Goal: Task Accomplishment & Management: Manage account settings

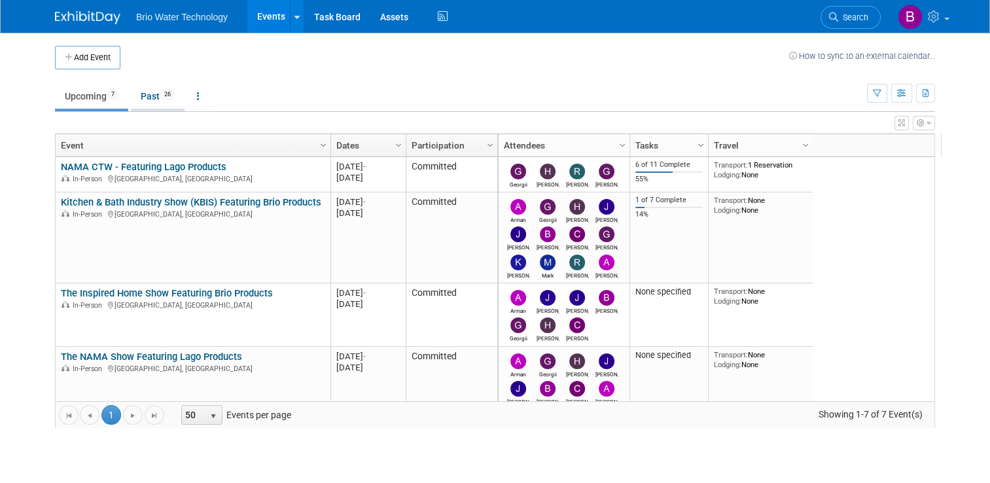
click at [151, 99] on link "Past 26" at bounding box center [158, 96] width 54 height 25
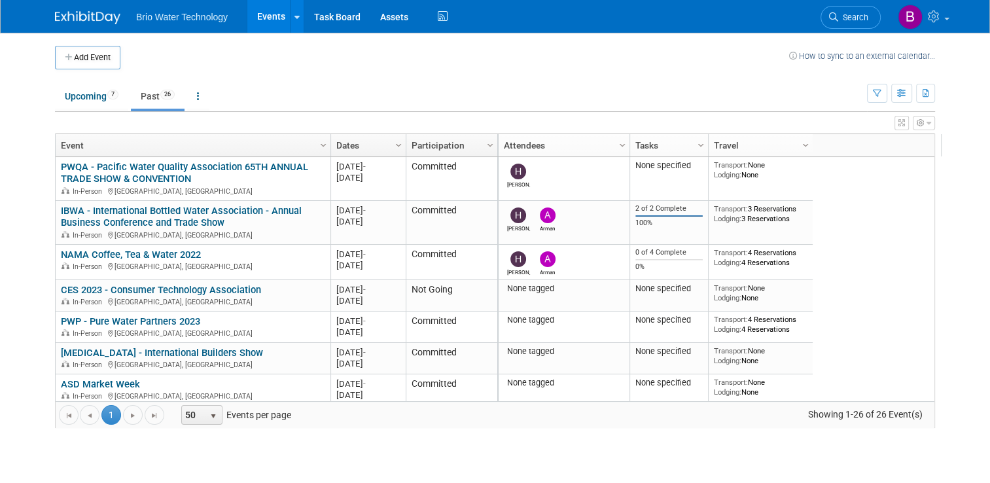
click at [382, 145] on link "Dates" at bounding box center [366, 145] width 61 height 22
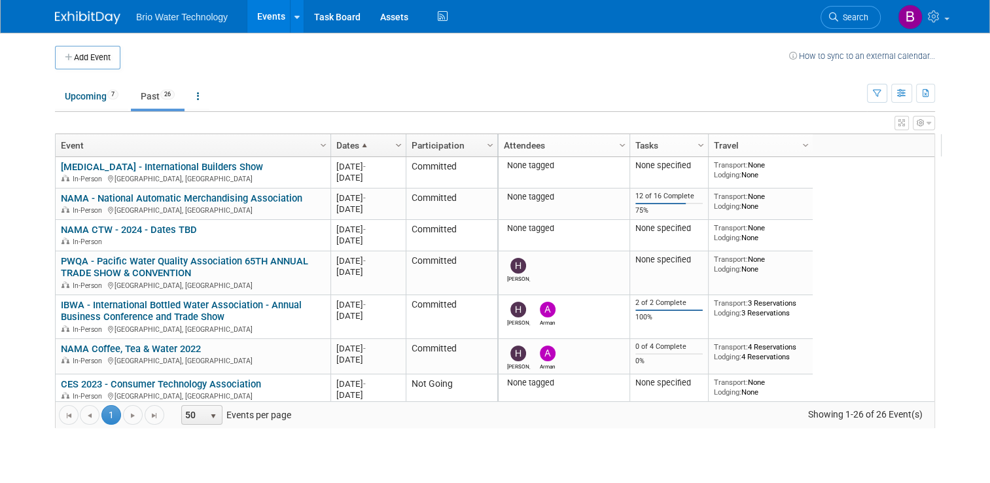
click at [393, 148] on span "Column Settings" at bounding box center [398, 145] width 10 height 10
click at [415, 164] on span "Sort Ascending" at bounding box center [436, 164] width 105 height 20
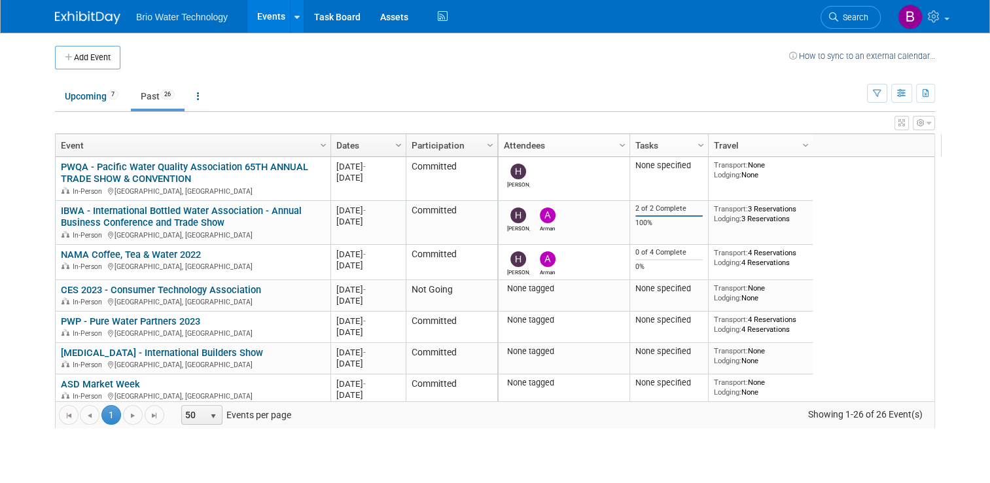
click at [393, 147] on span "Column Settings" at bounding box center [398, 145] width 10 height 10
click at [417, 187] on span "Sort Descending" at bounding box center [436, 185] width 105 height 20
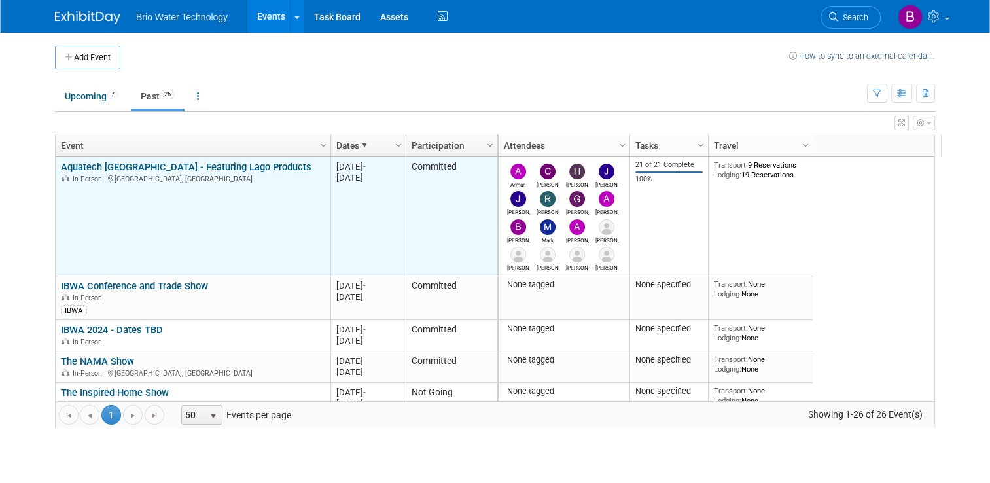
click at [92, 168] on link "Aquatech [GEOGRAPHIC_DATA] - Featuring Lago Products" at bounding box center [186, 167] width 251 height 12
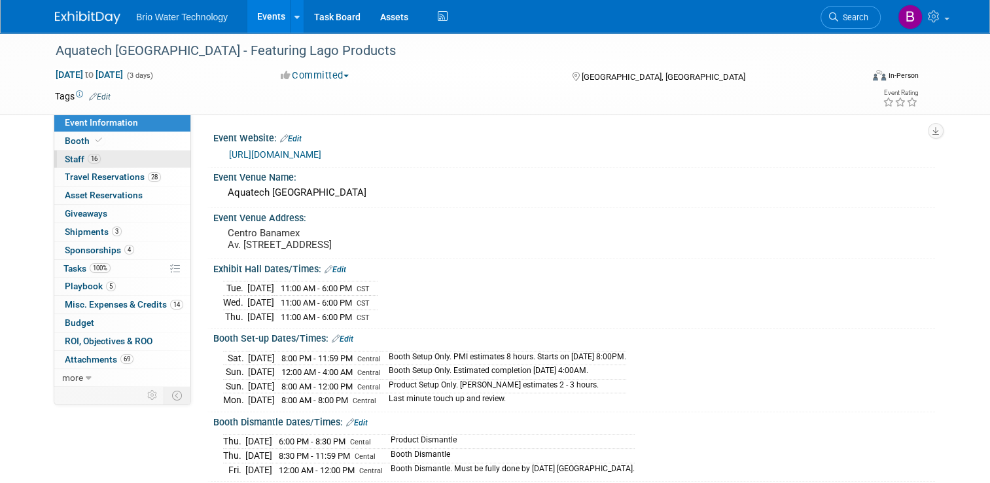
click at [76, 155] on span "Staff 16" at bounding box center [83, 159] width 36 height 10
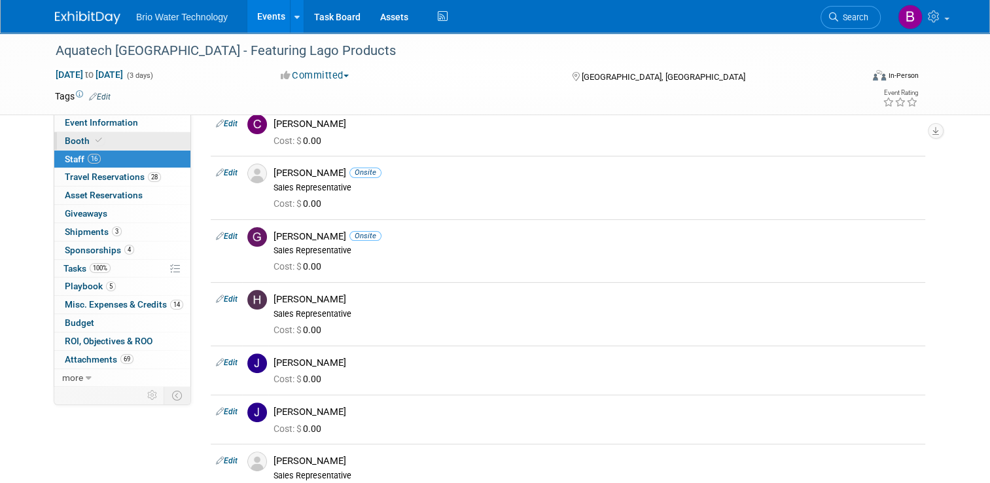
scroll to position [262, 0]
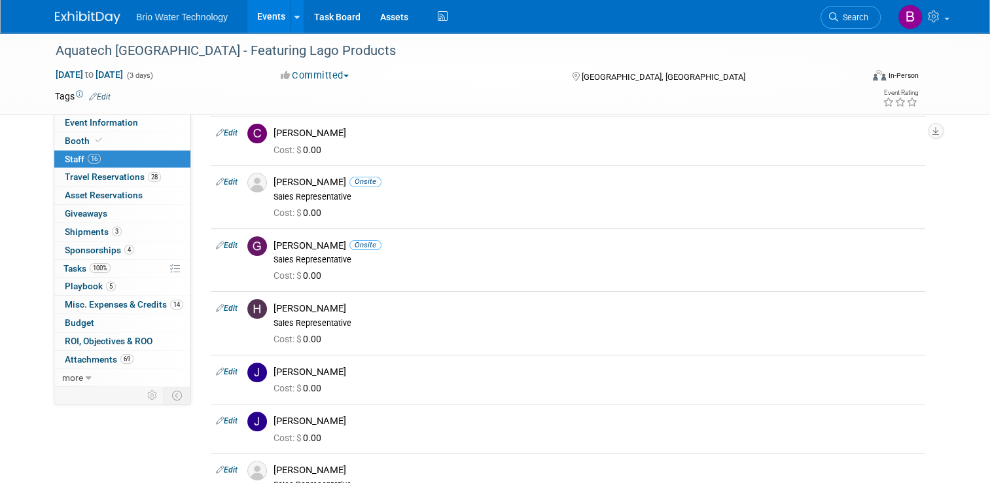
click at [264, 16] on link "Events" at bounding box center [271, 16] width 48 height 33
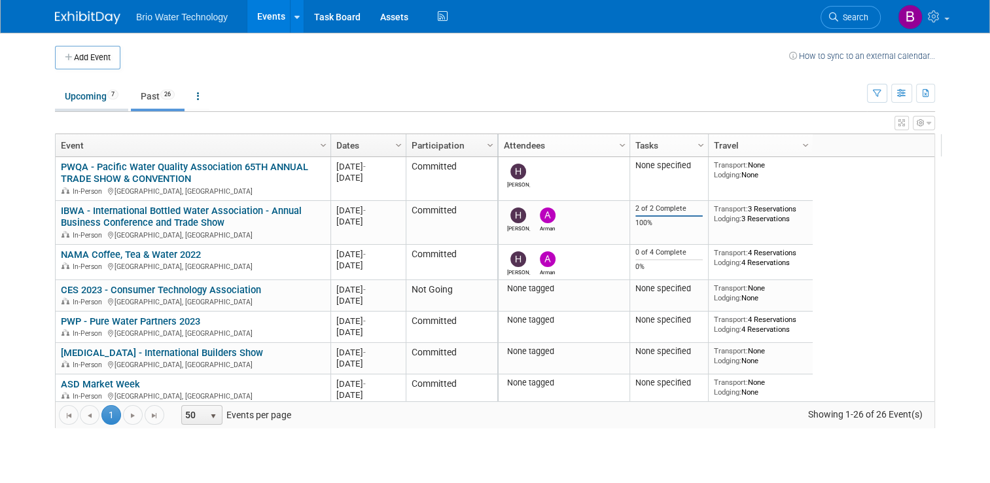
click at [84, 96] on link "Upcoming 7" at bounding box center [91, 96] width 73 height 25
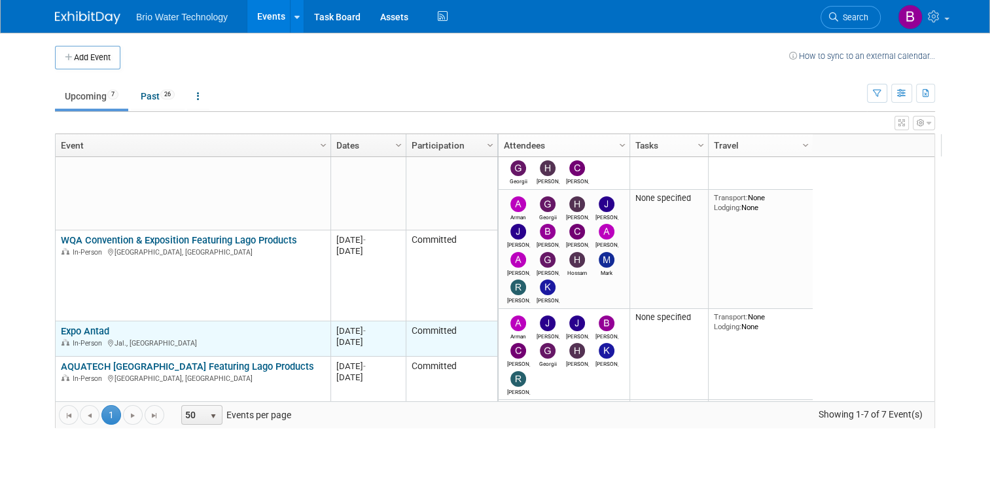
scroll to position [157, 0]
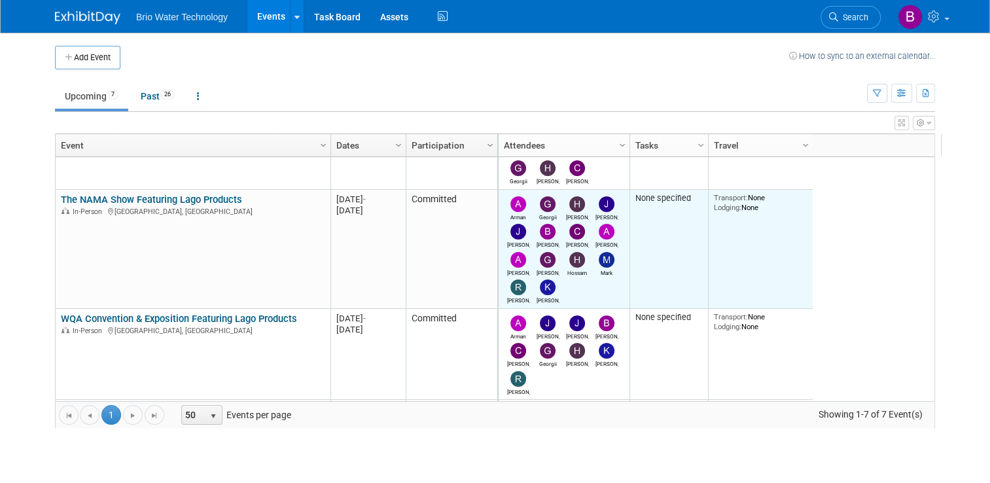
click at [540, 203] on img at bounding box center [548, 204] width 16 height 16
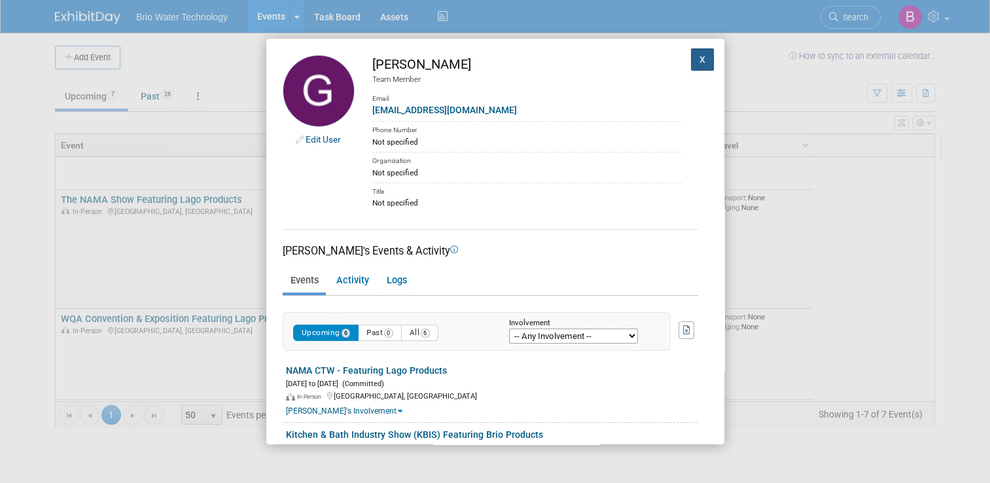
click at [691, 58] on button "X" at bounding box center [703, 59] width 24 height 22
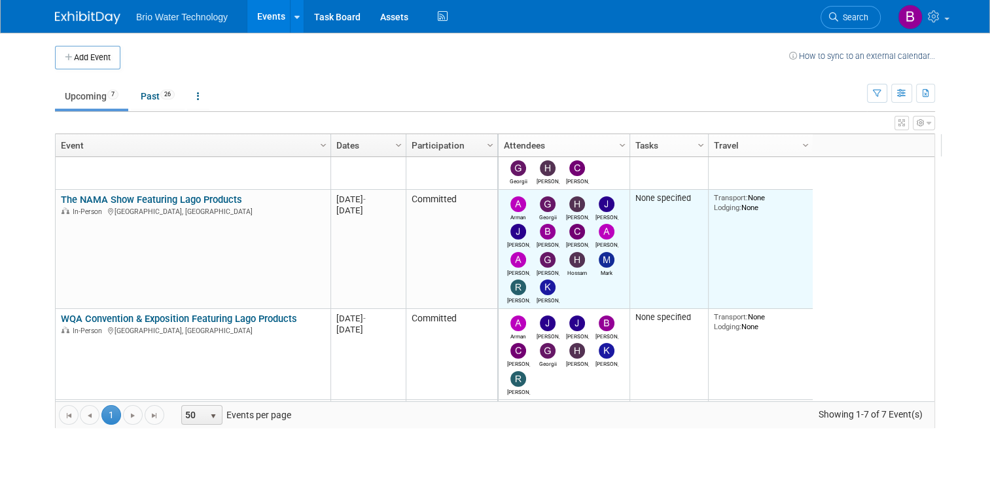
click at [511, 263] on img at bounding box center [518, 260] width 16 height 16
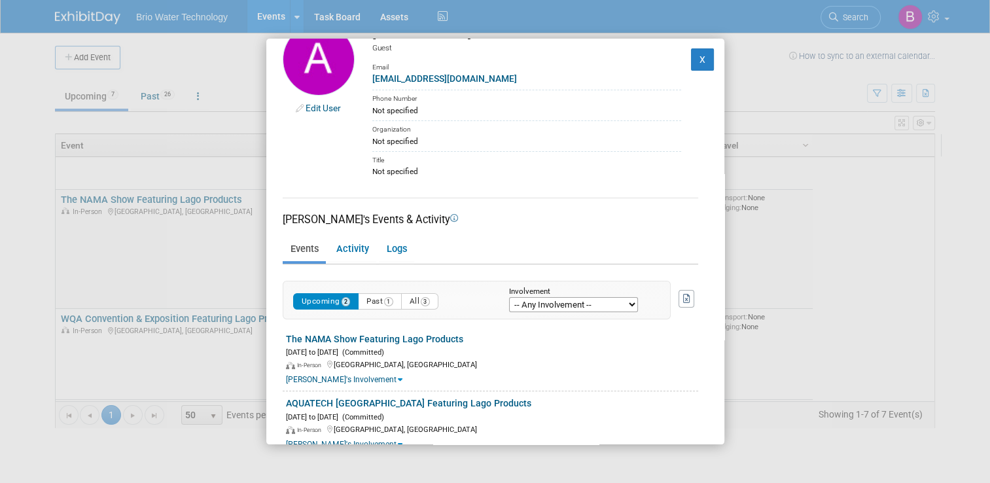
scroll to position [63, 0]
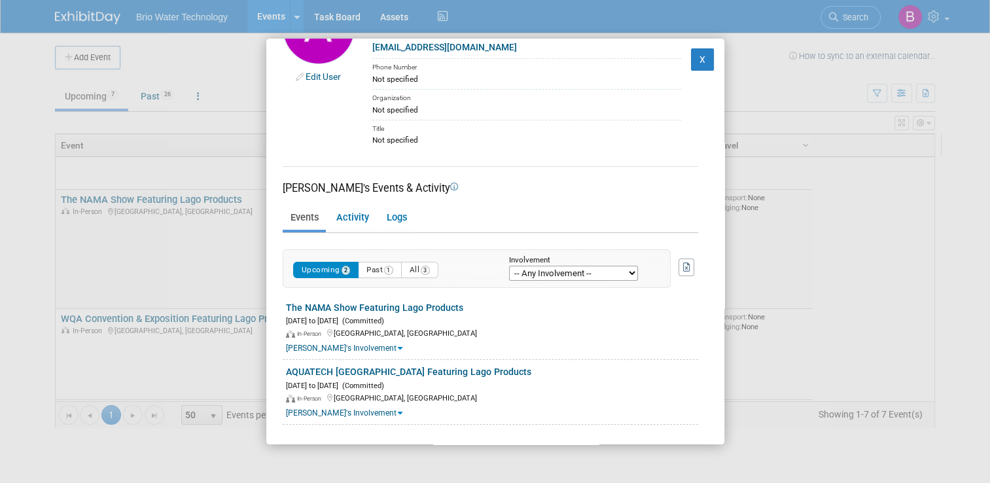
click at [311, 78] on link "Edit User" at bounding box center [322, 76] width 35 height 10
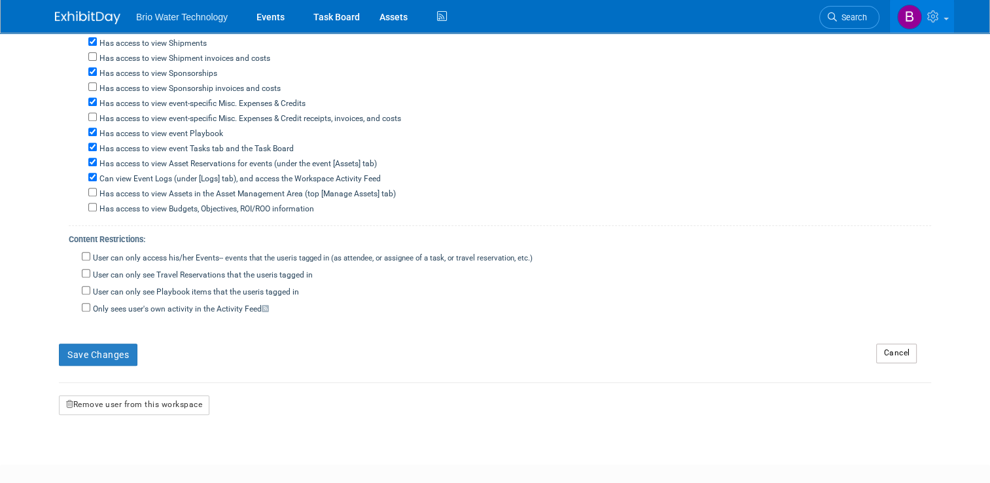
scroll to position [523, 0]
click at [180, 396] on button "Remove user from this workspace" at bounding box center [134, 404] width 150 height 20
click at [112, 445] on link "Yes" at bounding box center [120, 447] width 39 height 21
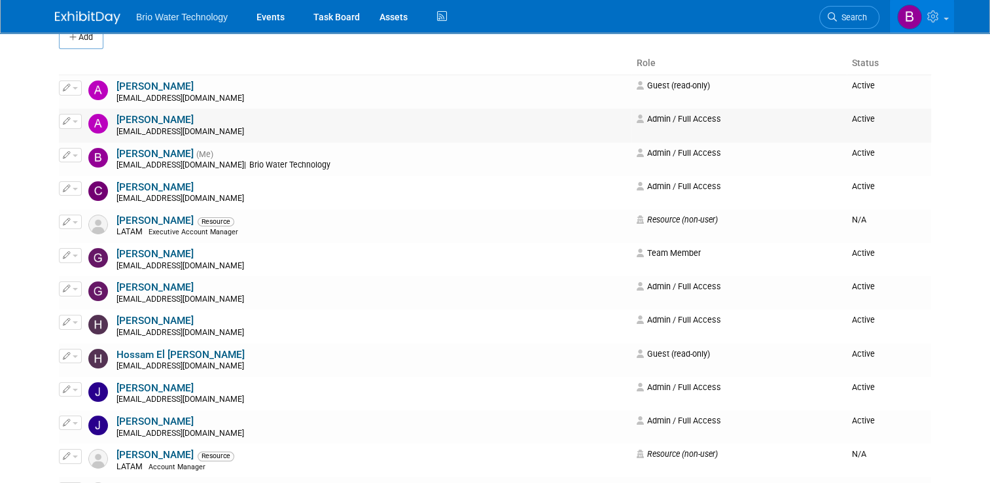
scroll to position [131, 0]
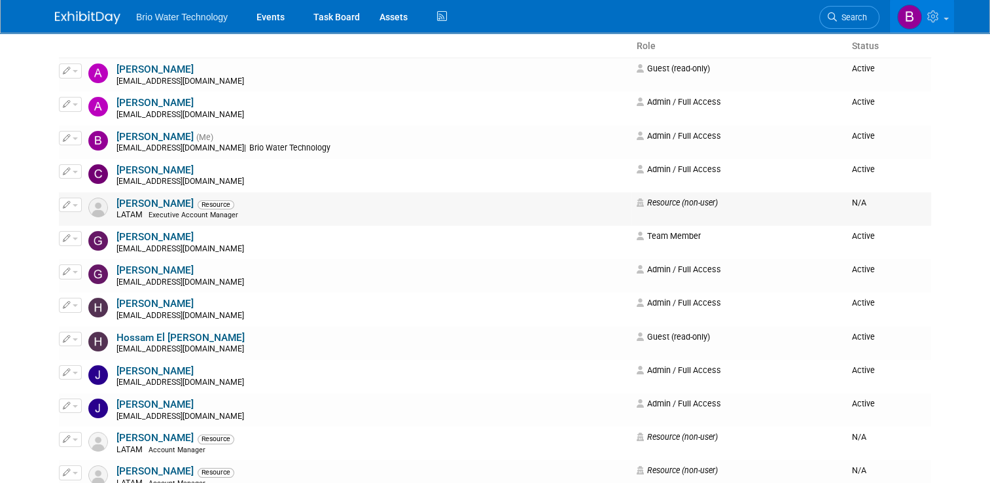
click at [73, 204] on span "button" at bounding box center [75, 205] width 5 height 3
click at [92, 222] on link "Edit" at bounding box center [111, 226] width 103 height 18
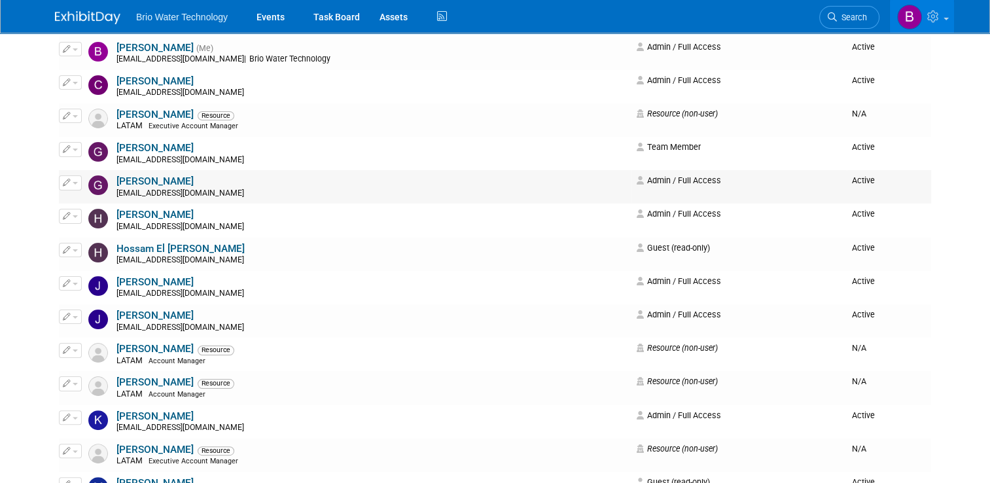
scroll to position [262, 0]
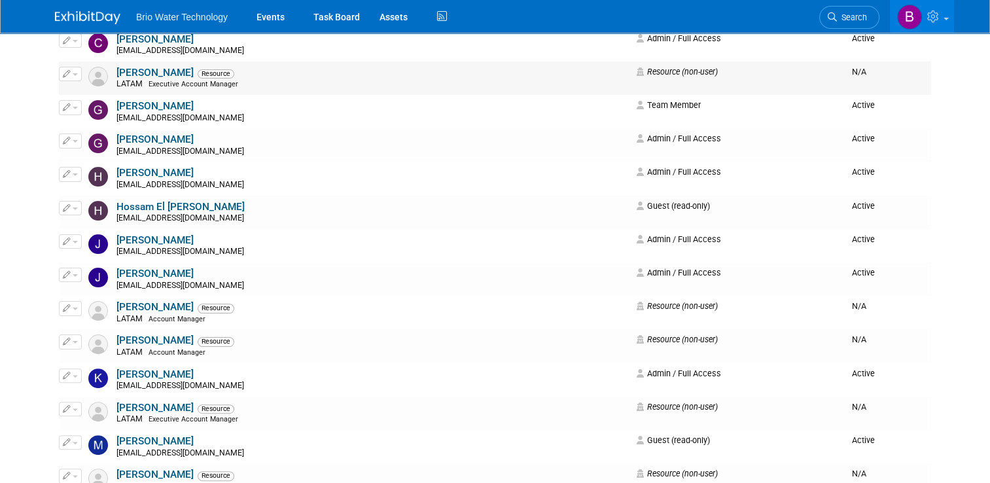
click at [148, 84] on span "Executive Account Manager" at bounding box center [193, 84] width 90 height 9
click at [145, 73] on link "[PERSON_NAME]" at bounding box center [154, 73] width 77 height 12
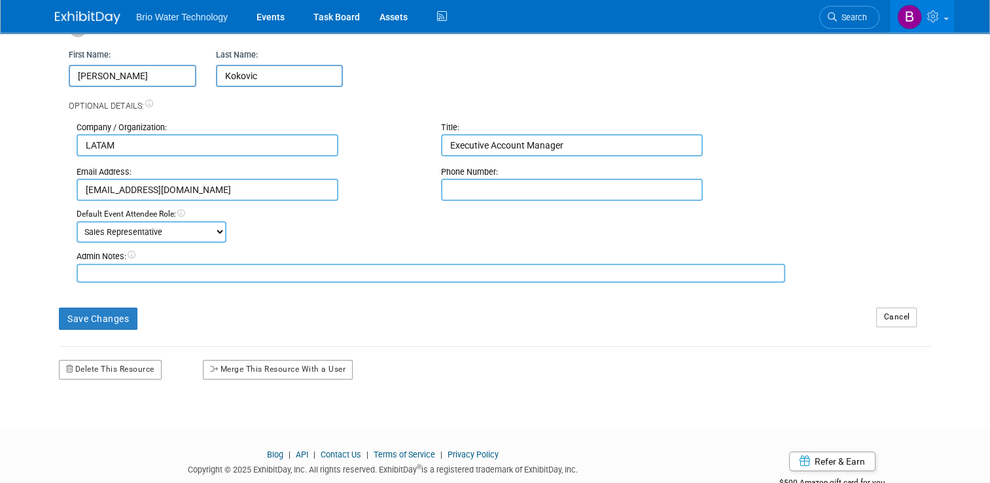
scroll to position [170, 0]
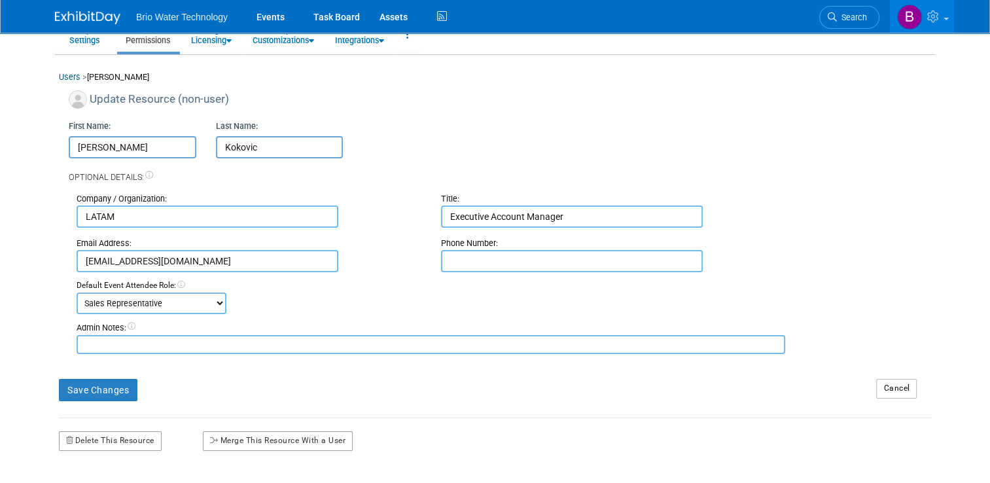
scroll to position [39, 0]
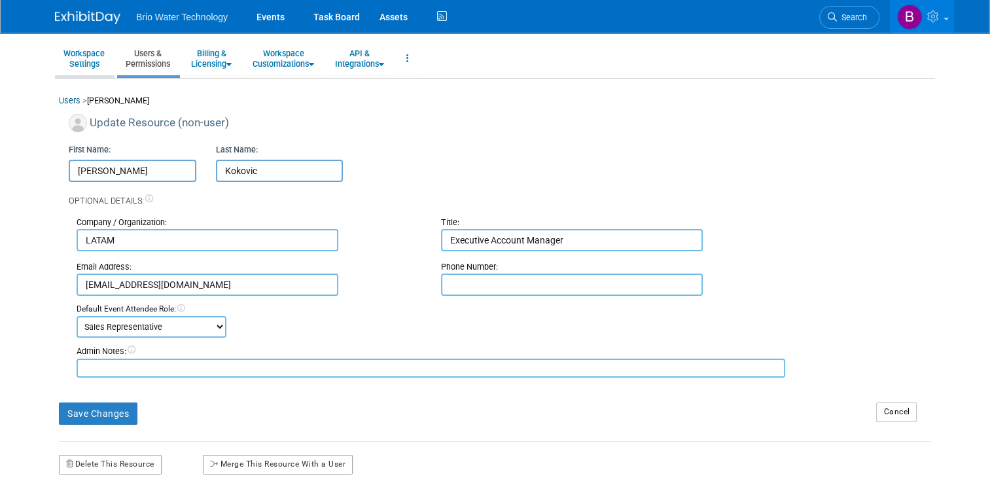
click at [78, 48] on link "Workspace Settings" at bounding box center [84, 59] width 58 height 32
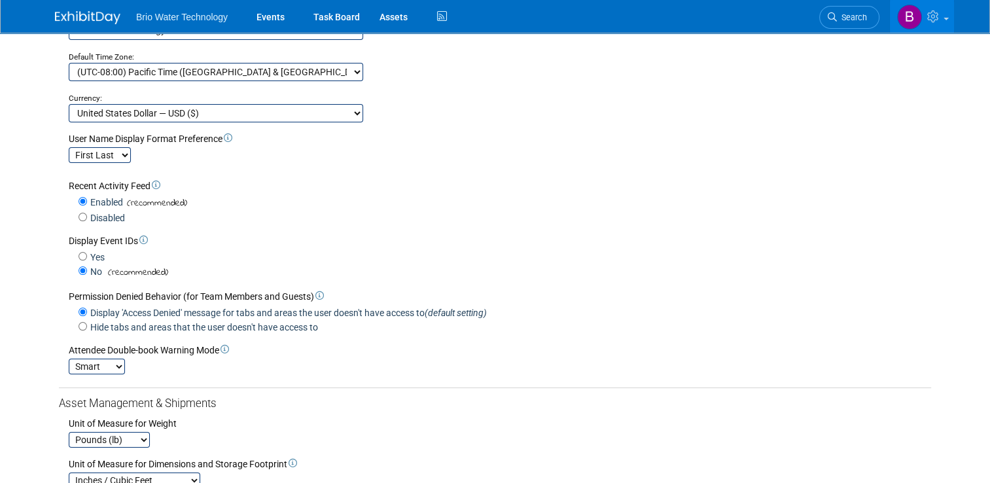
scroll to position [131, 0]
click at [78, 215] on input "Disabled" at bounding box center [82, 216] width 9 height 9
radio input "true"
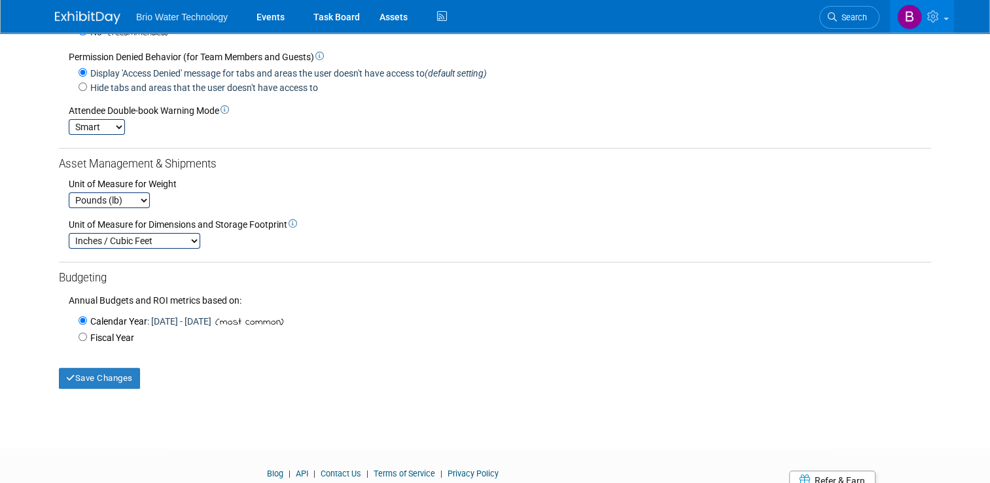
scroll to position [392, 0]
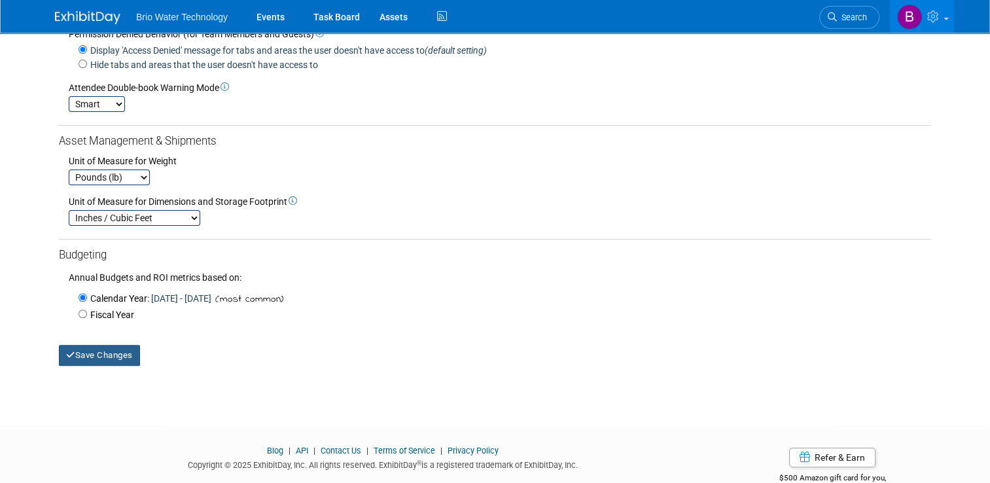
click at [120, 354] on button "Save Changes" at bounding box center [99, 355] width 81 height 21
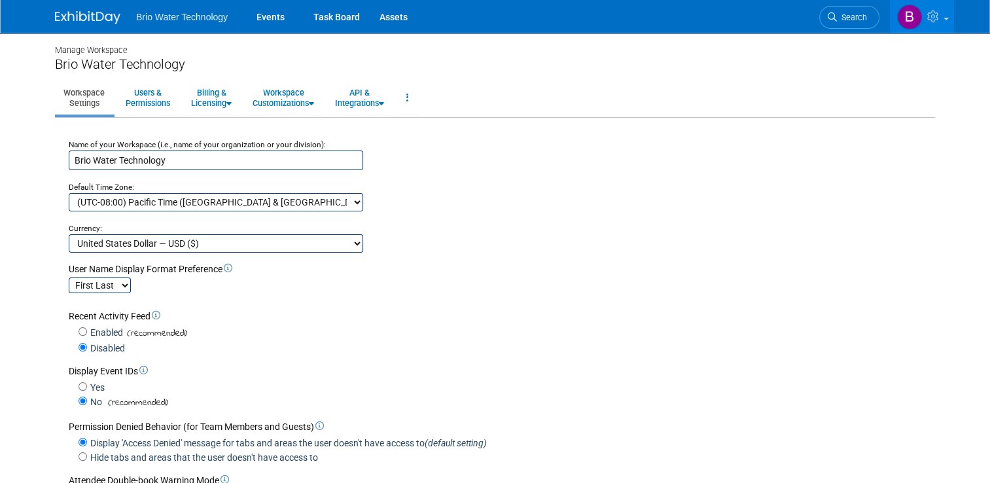
click at [194, 18] on span "Brio Water Technology" at bounding box center [182, 17] width 92 height 10
click at [253, 16] on link "Events" at bounding box center [271, 16] width 48 height 33
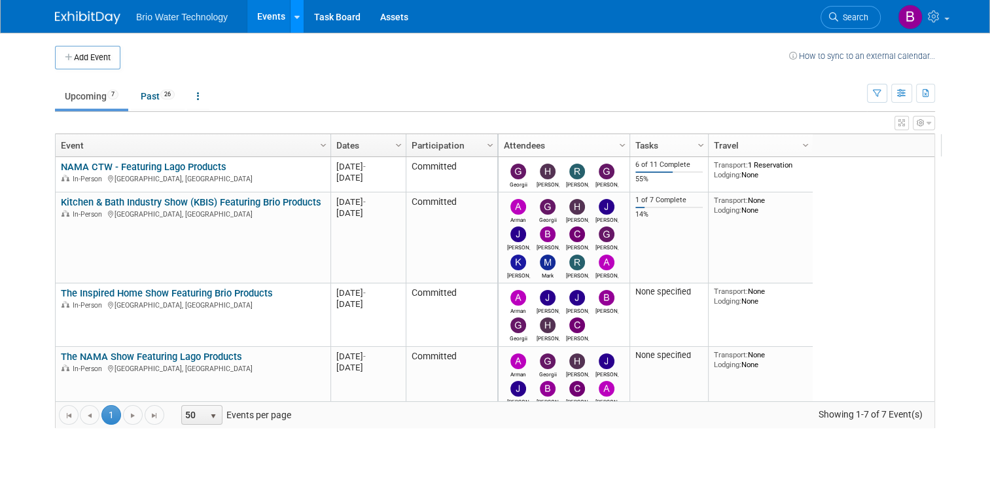
click at [290, 24] on link at bounding box center [297, 16] width 14 height 33
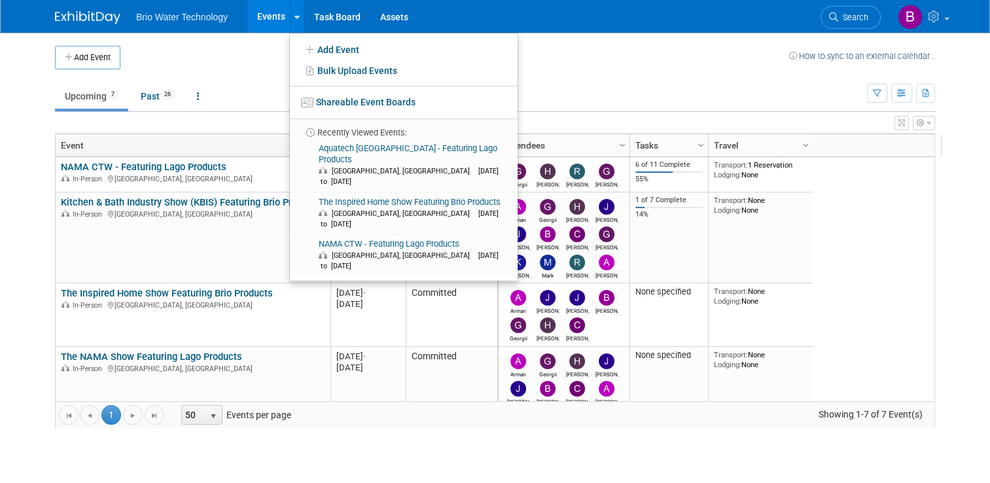
click at [665, 80] on td "Upcoming 7 Past 26 All Events 33 Past and Upcoming Grouped Annually Events grou…" at bounding box center [461, 90] width 812 height 43
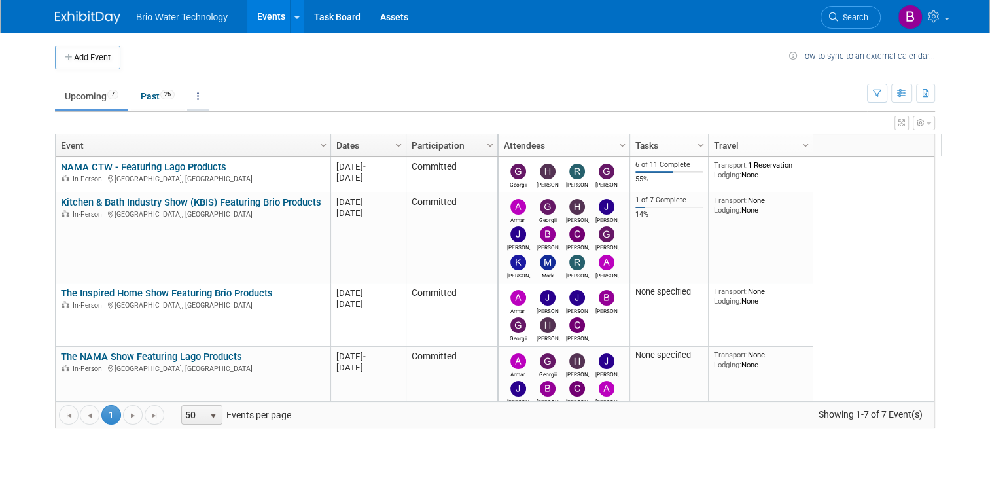
click at [197, 94] on icon at bounding box center [198, 96] width 3 height 9
click at [246, 87] on ul "Upcoming 7 Past 26 All Events 33 Past and Upcoming Grouped Annually Events grou…" at bounding box center [461, 96] width 812 height 29
click at [182, 20] on span "Brio Water Technology" at bounding box center [182, 17] width 92 height 10
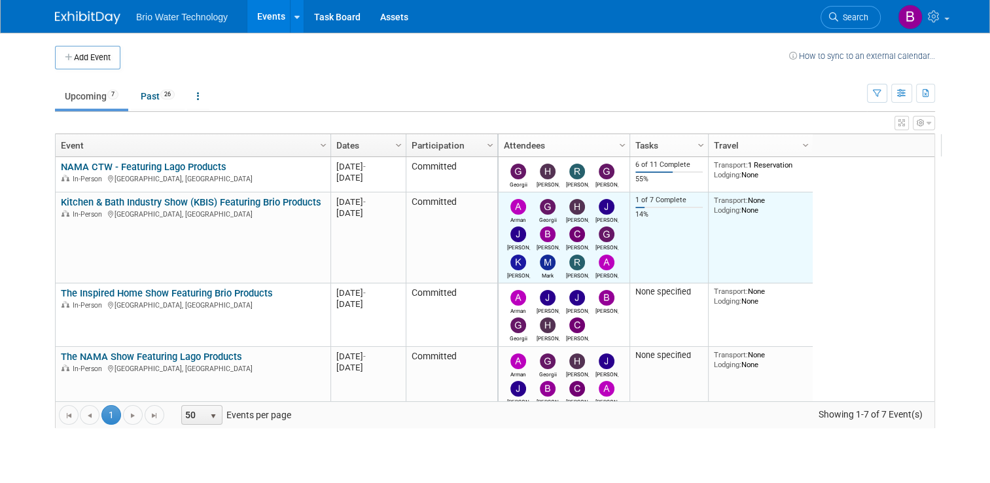
click at [578, 235] on div "[PERSON_NAME]" at bounding box center [577, 238] width 29 height 24
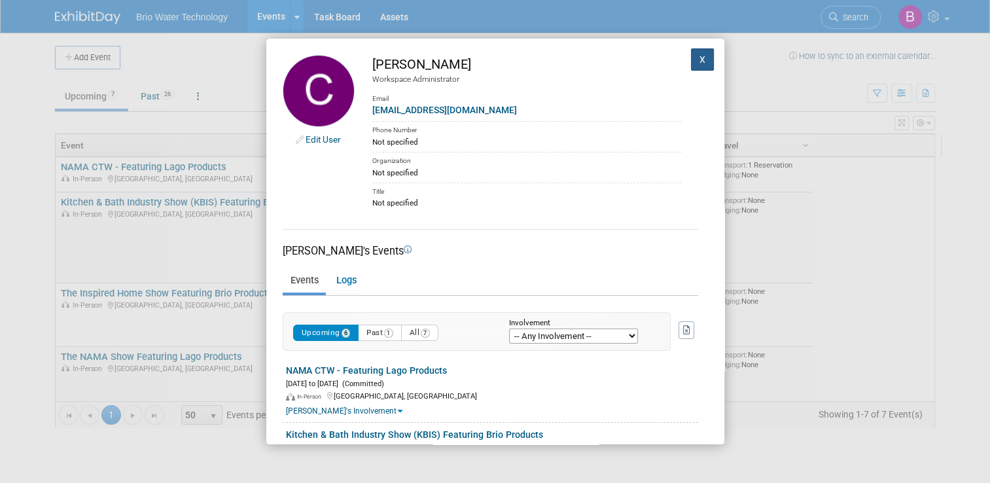
click at [695, 54] on button "X" at bounding box center [703, 59] width 24 height 22
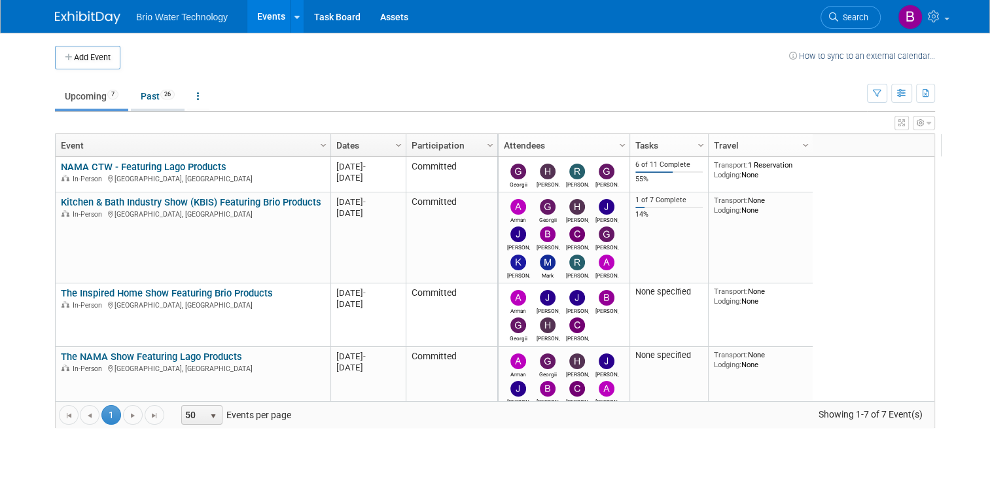
click at [136, 94] on link "Past 26" at bounding box center [158, 96] width 54 height 25
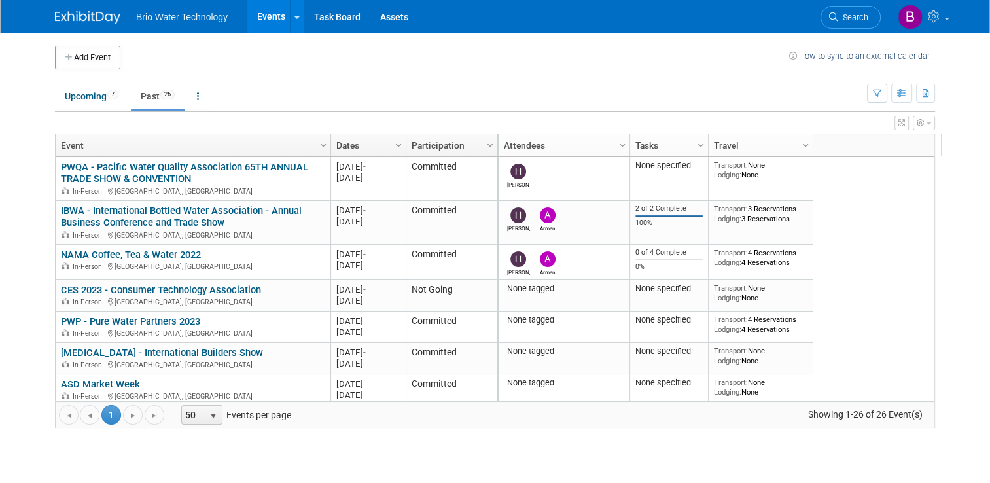
click at [361, 142] on link "Dates" at bounding box center [366, 145] width 61 height 22
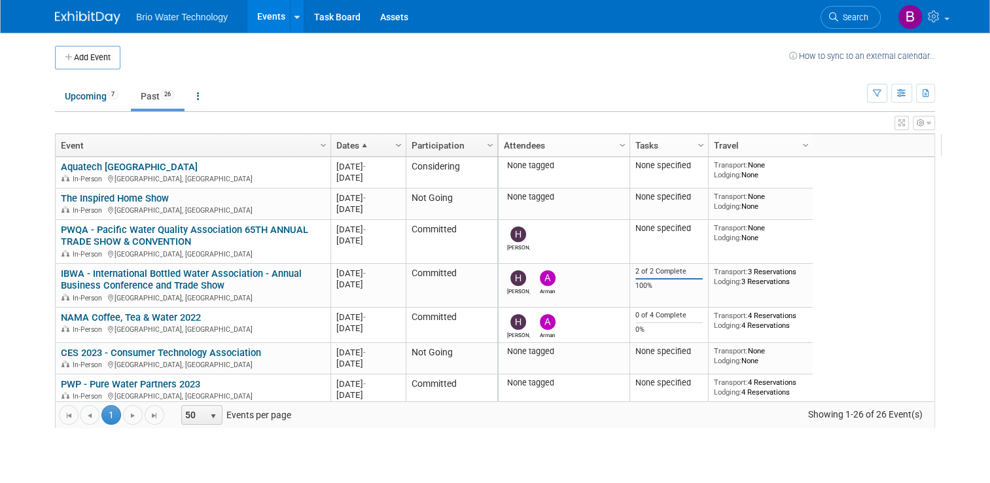
click at [393, 145] on span "Column Settings" at bounding box center [398, 145] width 10 height 10
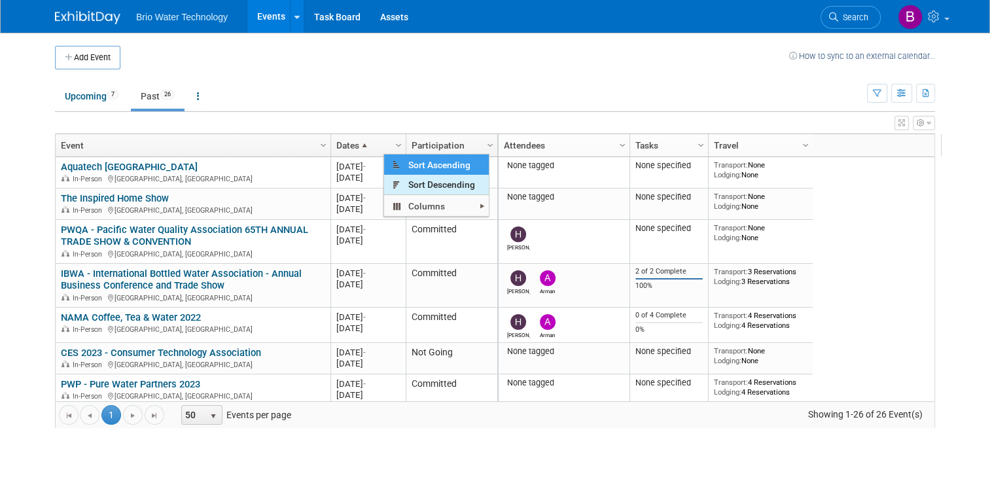
click at [411, 186] on span "Sort Descending" at bounding box center [436, 185] width 105 height 20
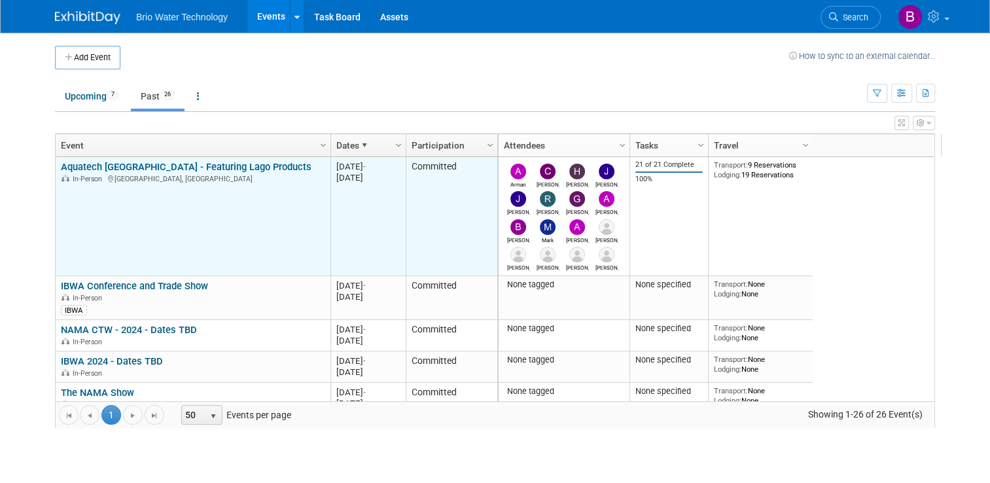
click at [237, 166] on link "Aquatech [GEOGRAPHIC_DATA] - Featuring Lago Products" at bounding box center [186, 167] width 251 height 12
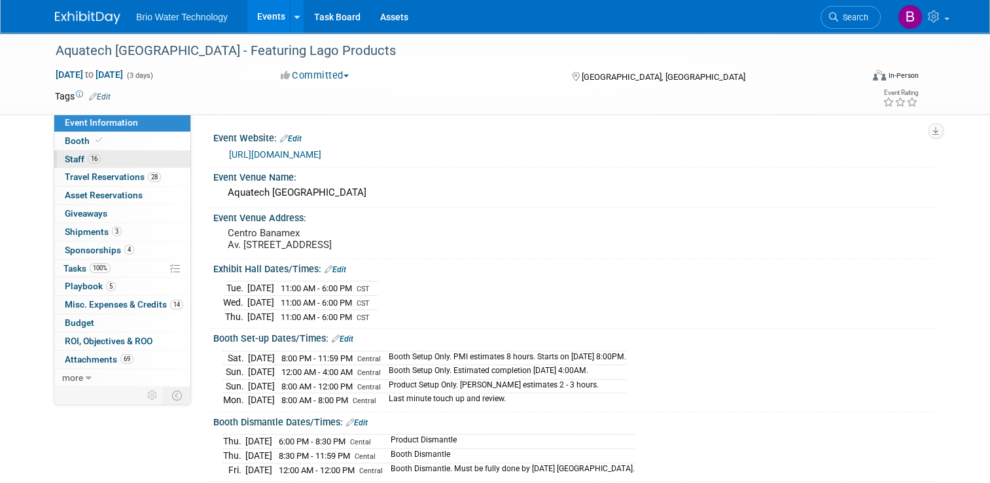
click at [68, 156] on span "Staff 16" at bounding box center [83, 159] width 36 height 10
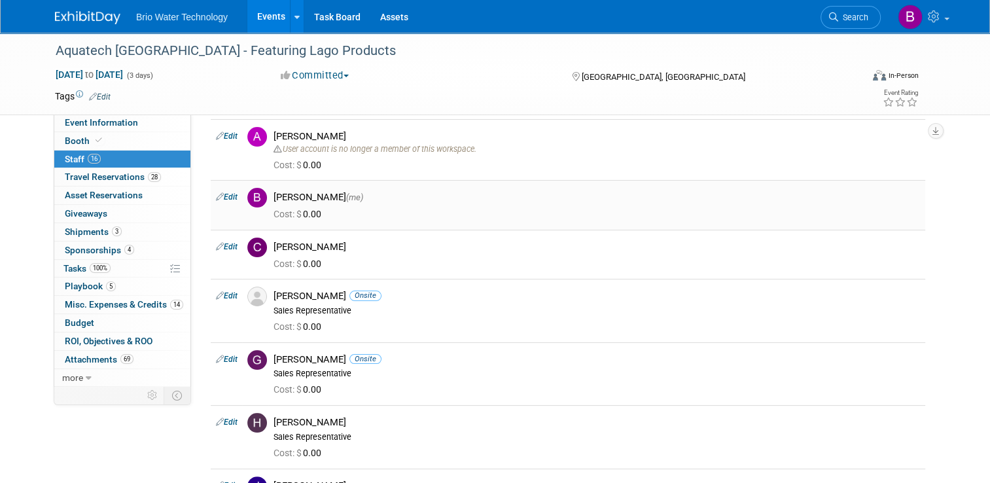
scroll to position [196, 0]
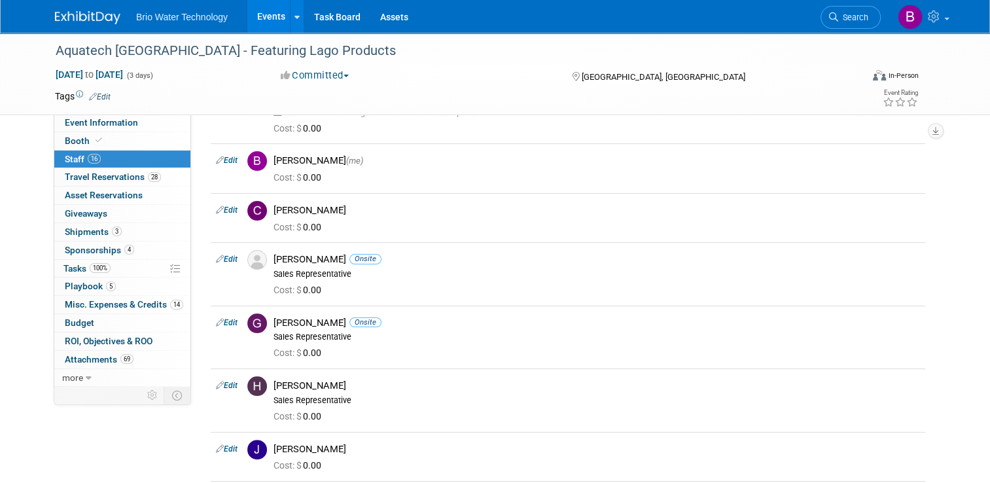
click at [725, 68] on div "[GEOGRAPHIC_DATA], [GEOGRAPHIC_DATA]" at bounding box center [670, 76] width 201 height 16
click at [706, 70] on div "[GEOGRAPHIC_DATA], [GEOGRAPHIC_DATA]" at bounding box center [670, 76] width 201 height 16
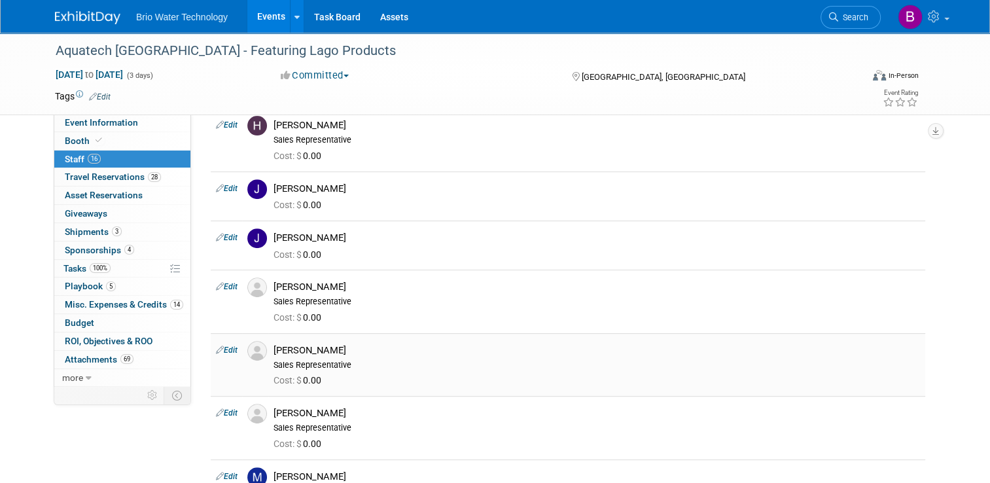
scroll to position [458, 0]
click at [231, 282] on td "Edit" at bounding box center [226, 299] width 31 height 63
click at [226, 282] on link "Edit" at bounding box center [227, 285] width 22 height 9
select select "0f495a7a-408c-4541-b635-4022e89ef43c"
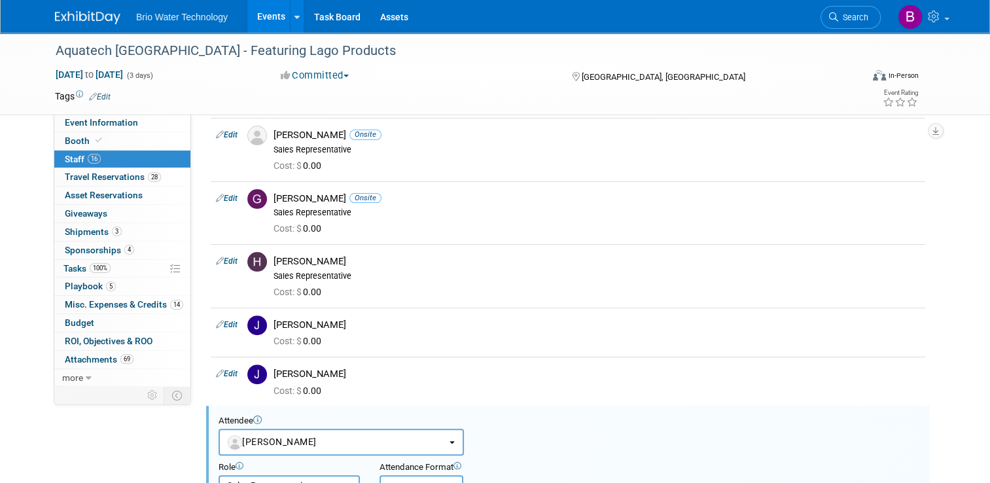
scroll to position [315, 0]
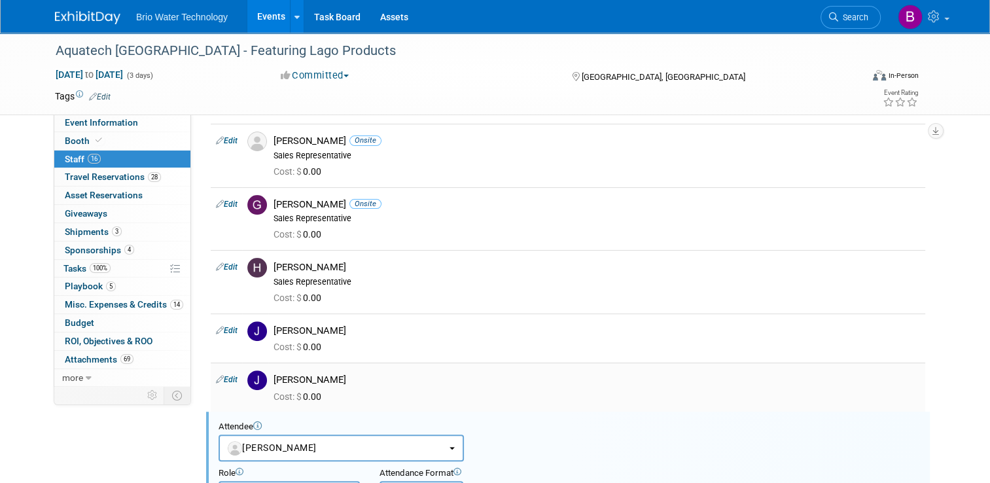
click at [568, 374] on div "James Park" at bounding box center [596, 380] width 646 height 12
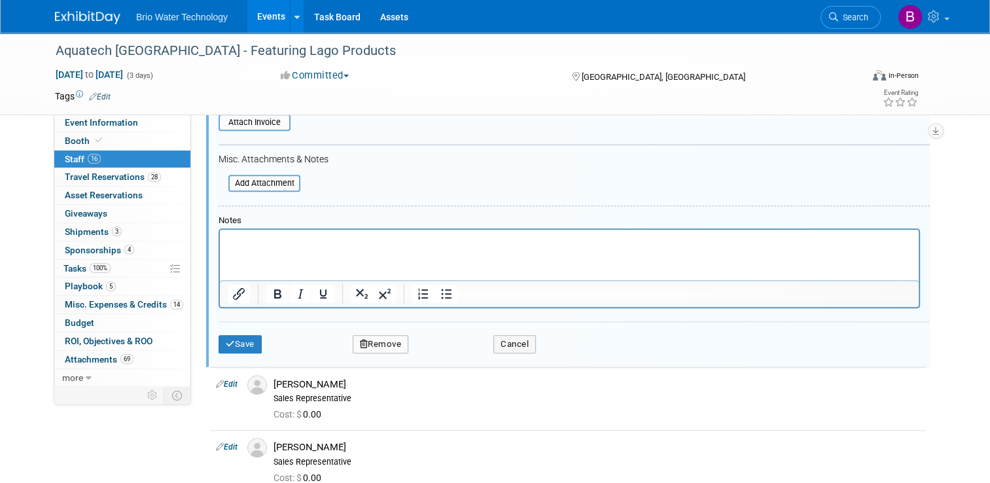
scroll to position [903, 0]
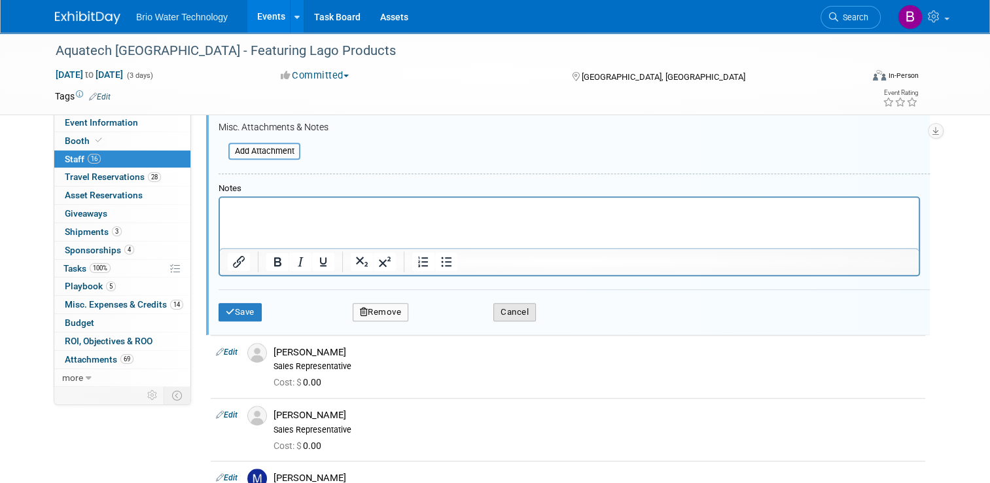
click at [502, 307] on button "Cancel" at bounding box center [514, 312] width 43 height 18
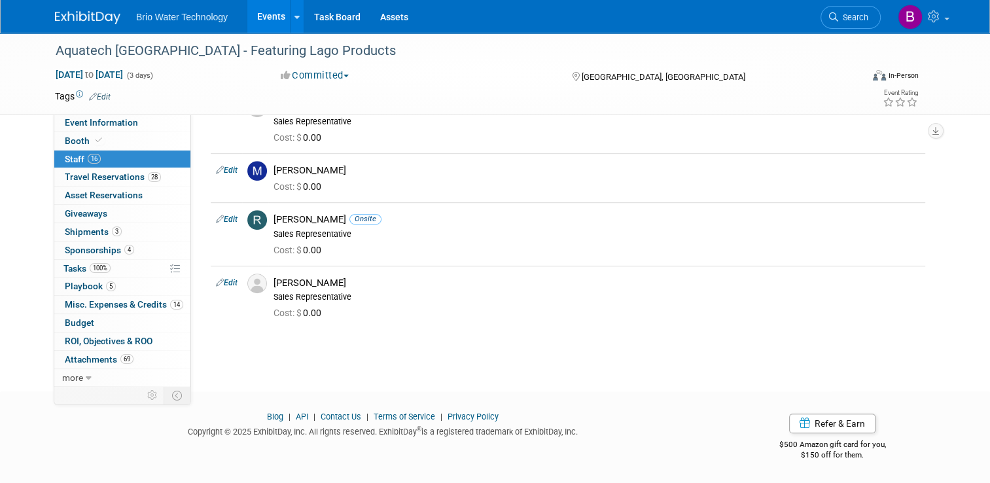
scroll to position [459, 0]
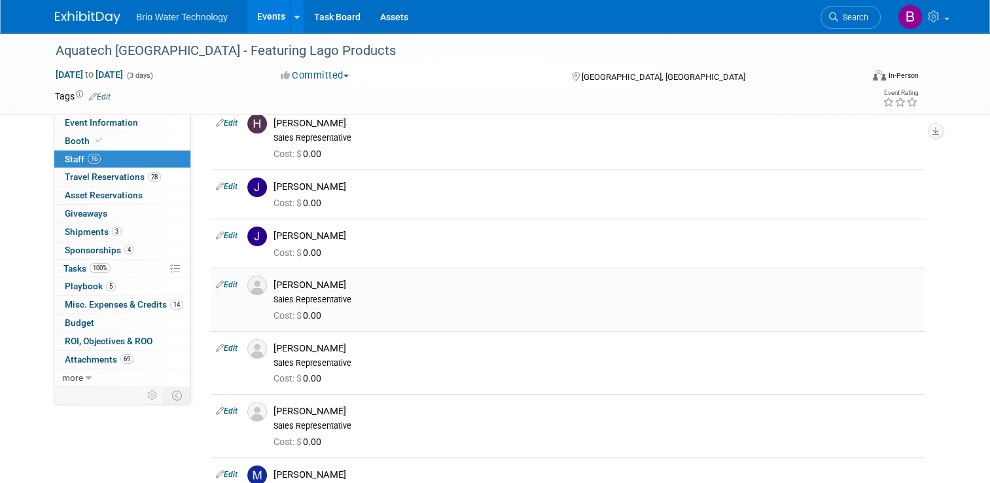
click at [249, 281] on img at bounding box center [257, 285] width 20 height 20
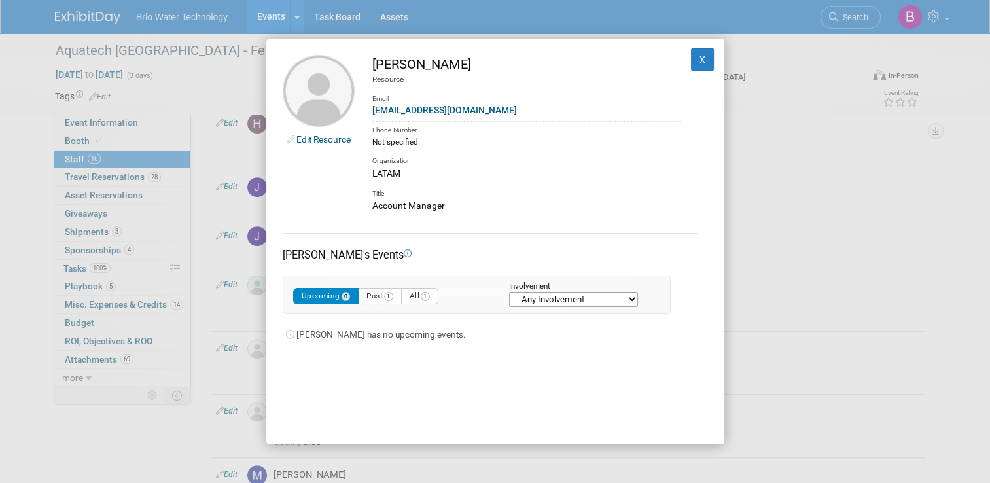
click at [326, 142] on link "Edit Resource" at bounding box center [323, 139] width 54 height 10
click at [691, 64] on button "X" at bounding box center [703, 59] width 24 height 22
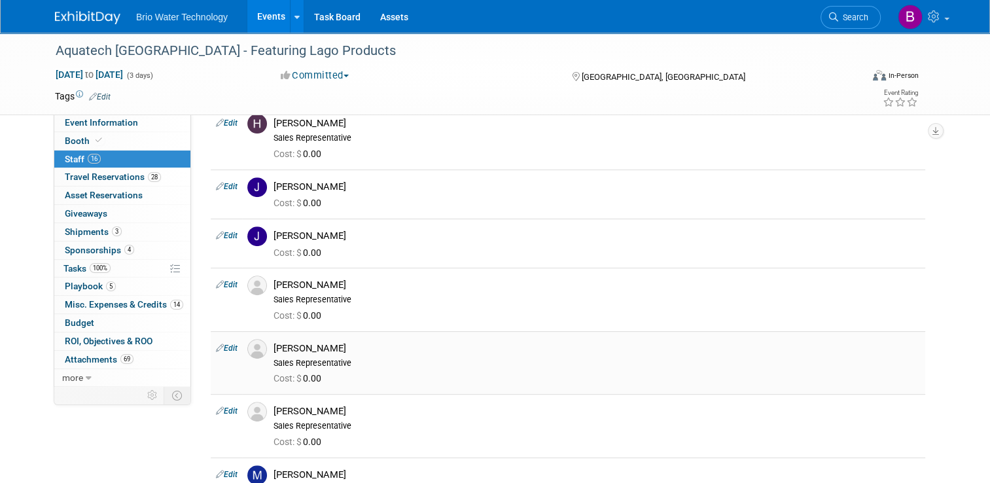
click at [221, 343] on link "Edit" at bounding box center [227, 347] width 22 height 9
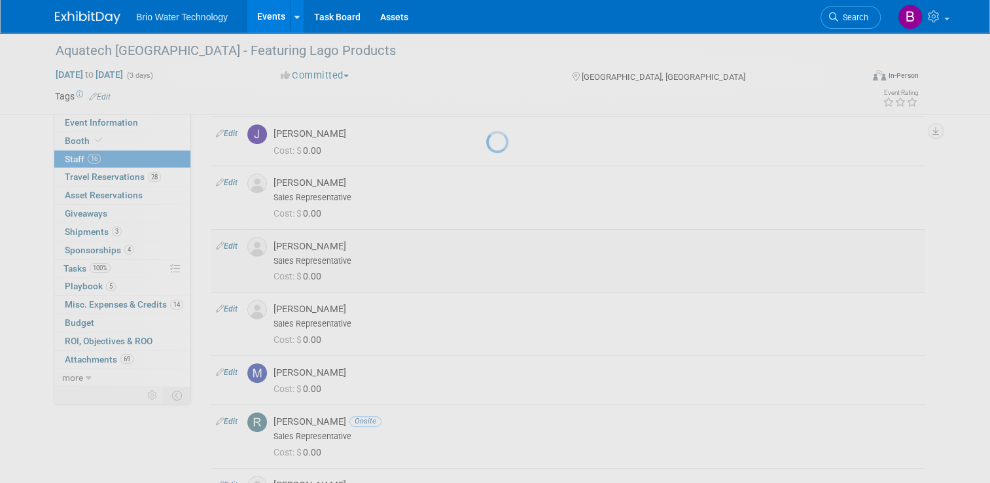
select select "a831f609-071d-419e-9d9b-a3735750b84b"
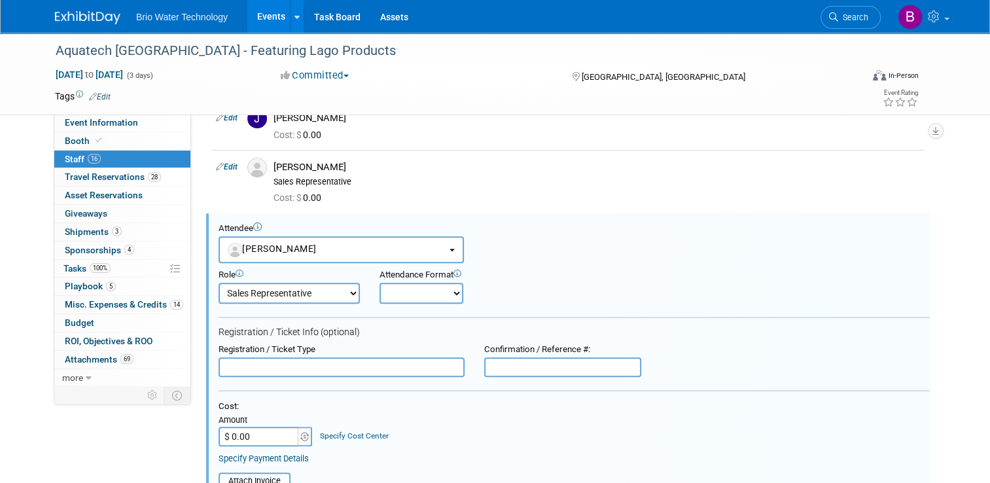
scroll to position [574, 0]
click at [253, 226] on icon at bounding box center [257, 228] width 9 height 9
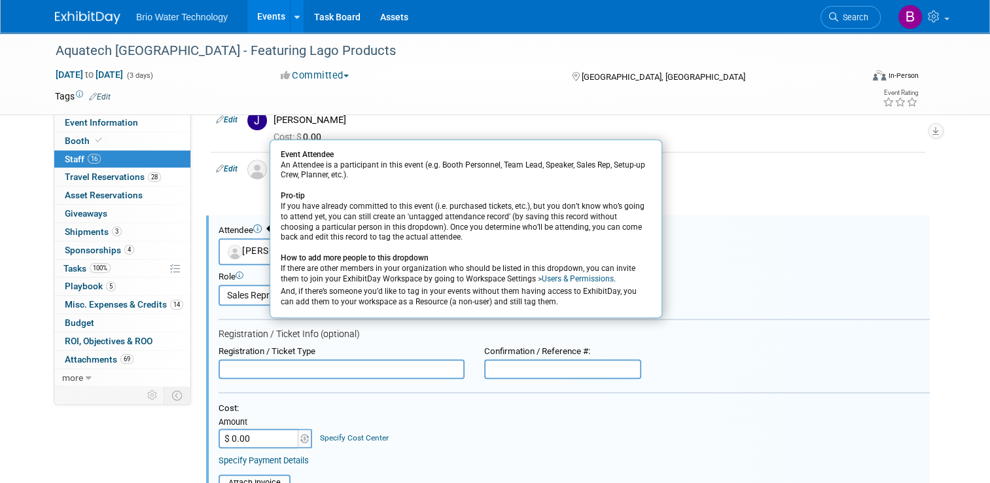
click at [253, 225] on icon at bounding box center [257, 228] width 9 height 9
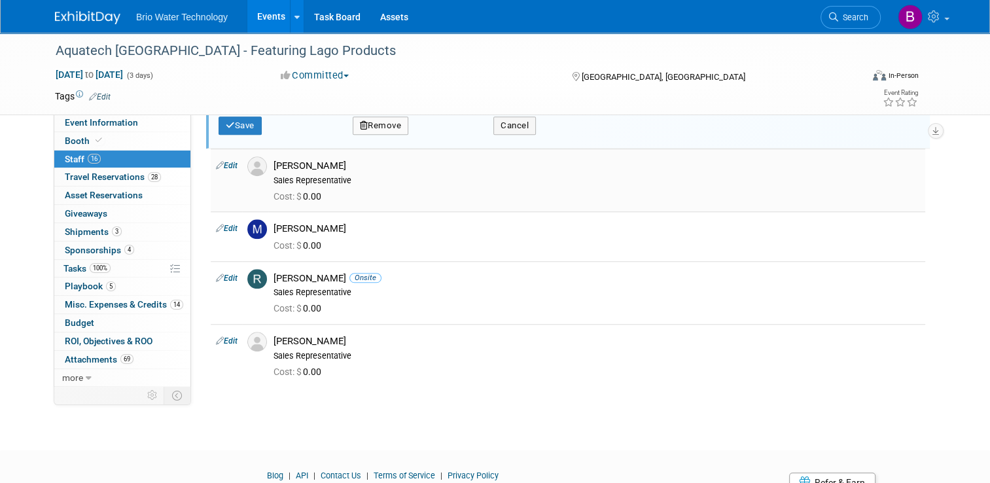
scroll to position [1163, 0]
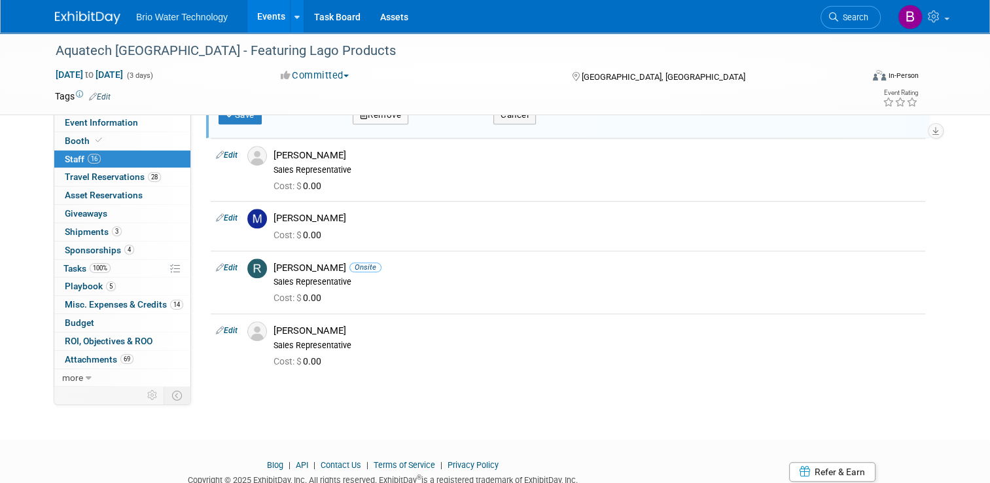
click at [254, 16] on link "Events" at bounding box center [271, 16] width 48 height 33
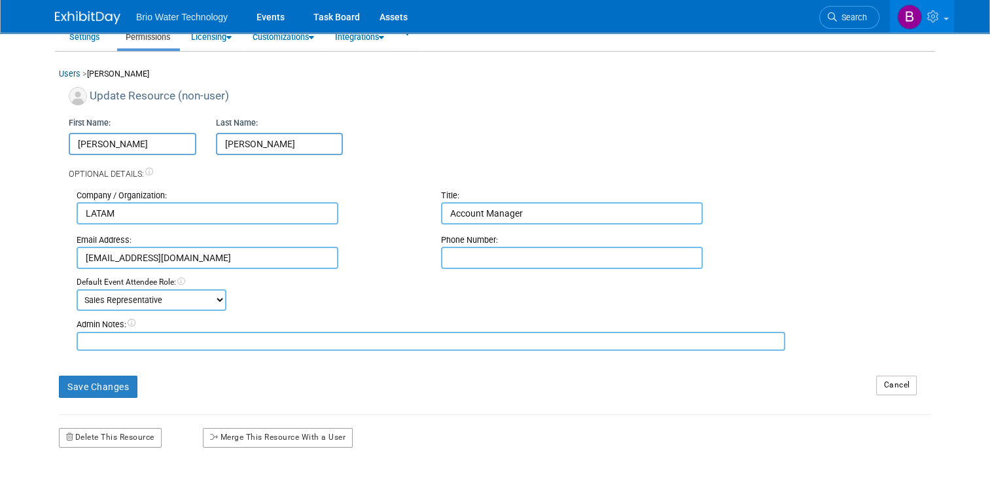
scroll to position [65, 0]
click at [75, 39] on link "Workspace Settings" at bounding box center [84, 32] width 58 height 32
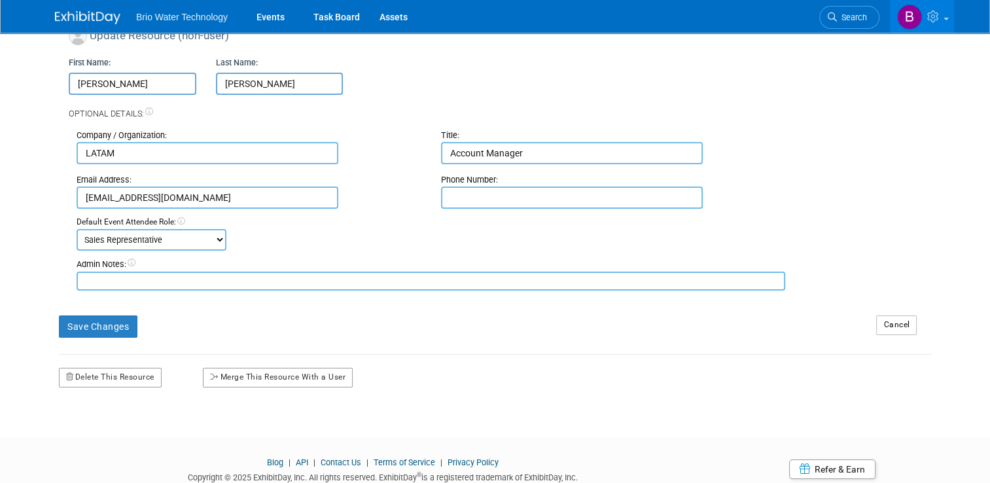
scroll to position [0, 0]
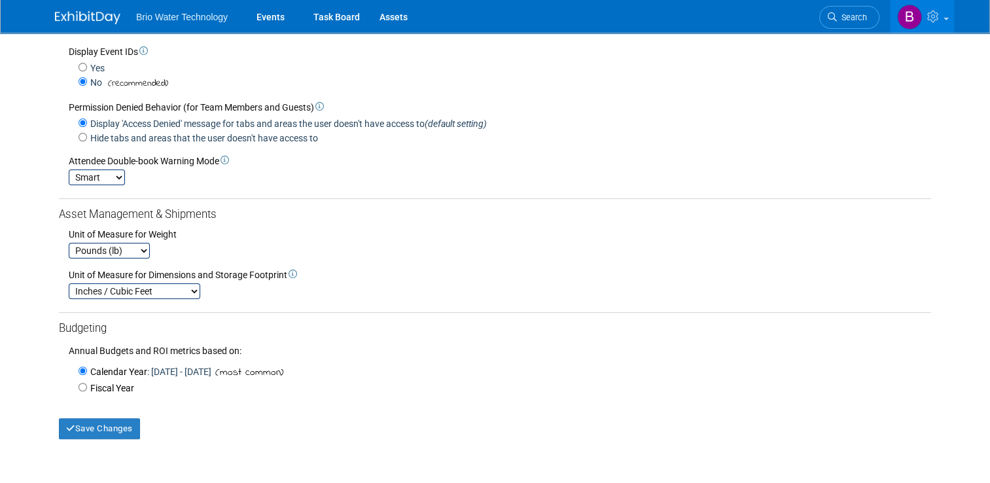
scroll to position [327, 0]
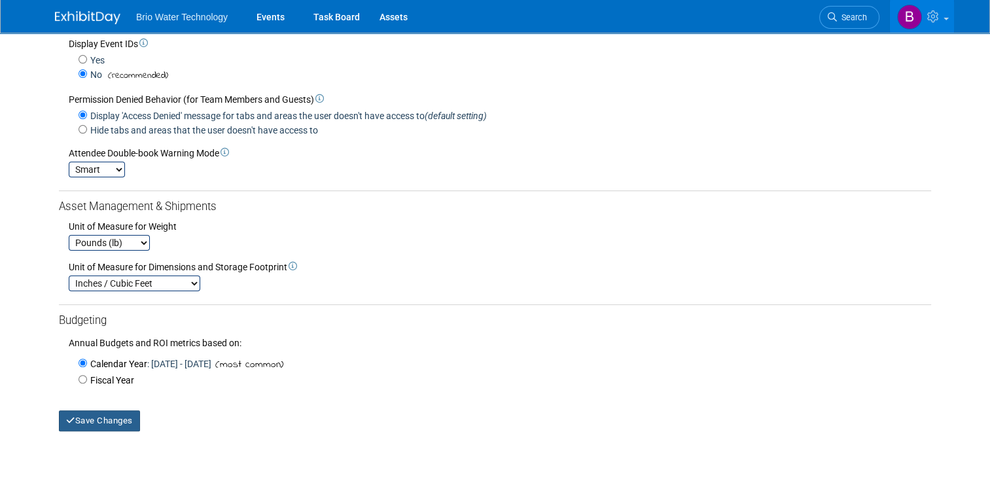
click at [111, 427] on button "Save Changes" at bounding box center [99, 420] width 81 height 21
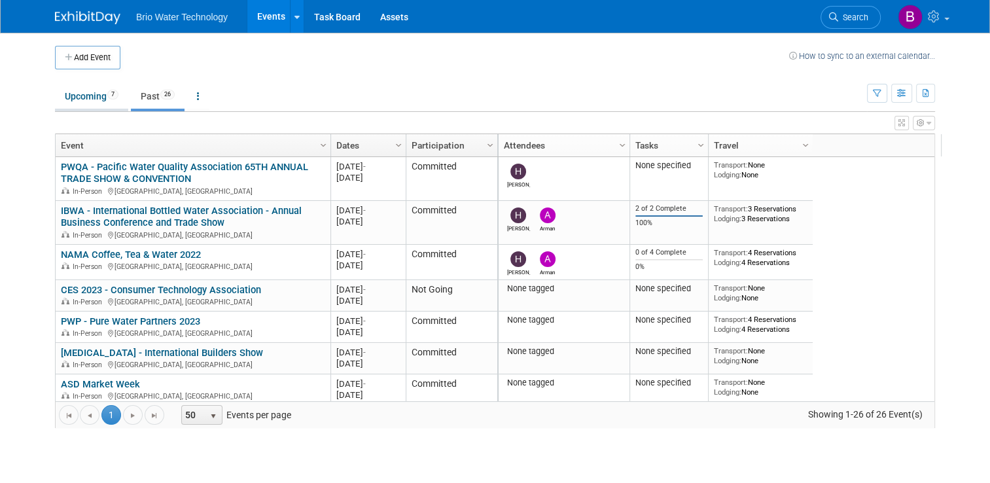
click at [71, 97] on link "Upcoming 7" at bounding box center [91, 96] width 73 height 25
